Goal: Task Accomplishment & Management: Manage account settings

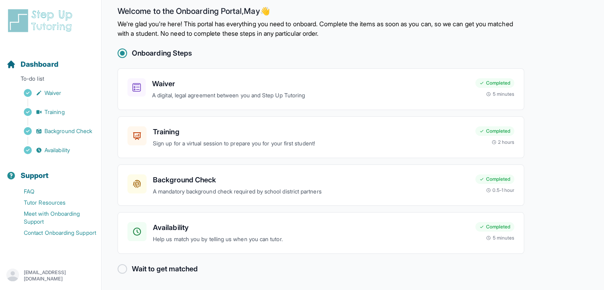
scroll to position [9, 0]
click at [126, 270] on div at bounding box center [123, 270] width 10 height 10
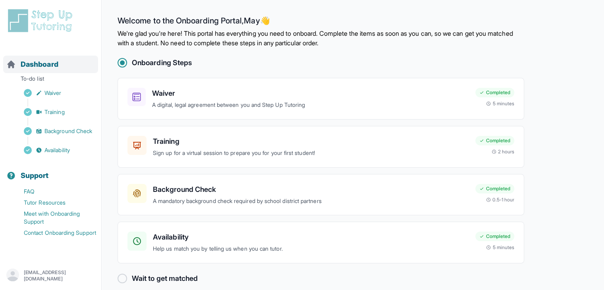
click at [52, 69] on span "Dashboard" at bounding box center [40, 64] width 38 height 11
click at [54, 79] on p "To-do list" at bounding box center [50, 80] width 95 height 11
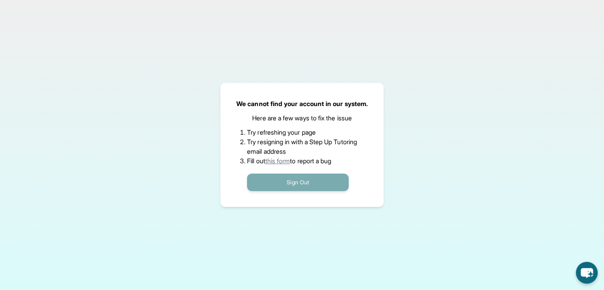
click at [306, 184] on button "Sign Out" at bounding box center [298, 182] width 102 height 17
